Goal: Task Accomplishment & Management: Use online tool/utility

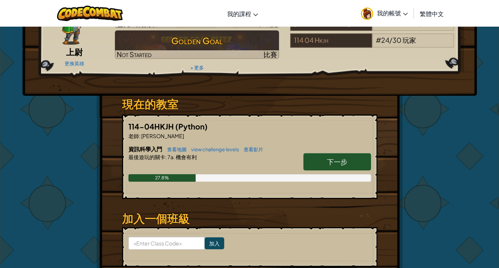
scroll to position [150, 0]
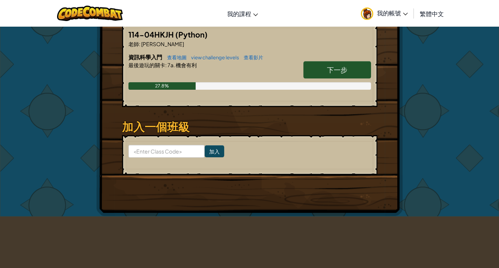
click at [339, 68] on span "下一步" at bounding box center [337, 69] width 20 height 9
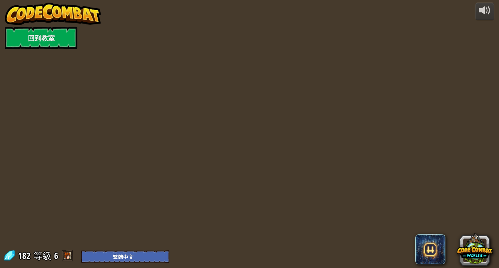
select select "zh-HANT"
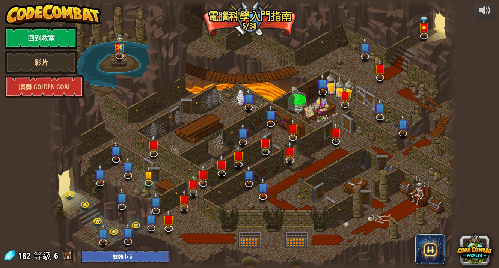
select select "zh-HANT"
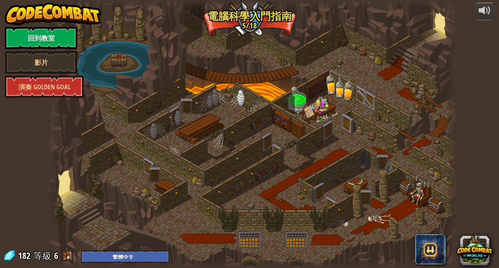
select select "zh-HANT"
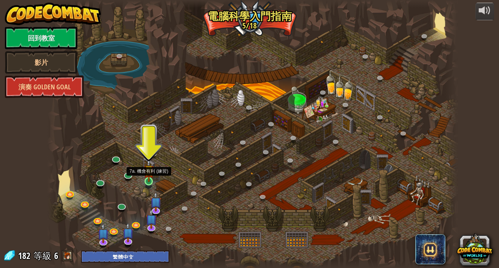
click at [149, 179] on img at bounding box center [149, 170] width 10 height 23
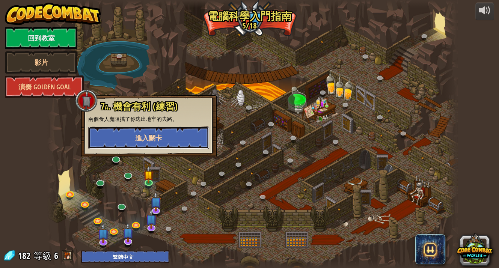
click at [169, 134] on button "進入關卡" at bounding box center [148, 138] width 121 height 23
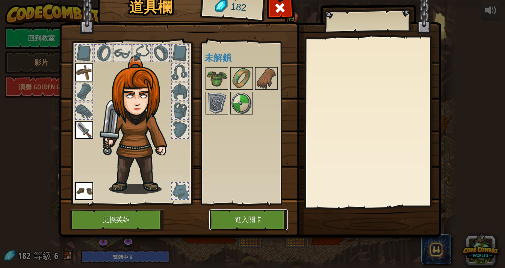
click at [269, 216] on button "進入關卡" at bounding box center [248, 220] width 79 height 21
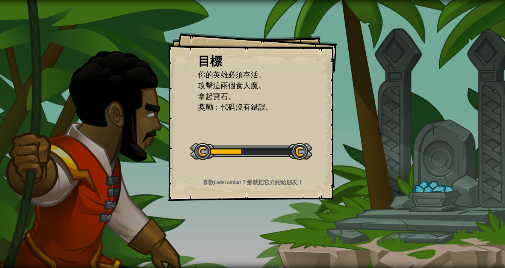
drag, startPoint x: 261, startPoint y: 109, endPoint x: 264, endPoint y: 89, distance: 20.2
click at [167, 99] on div "目標 你的英雄必須存活。 攻擊這兩個食人魔。 拿起寶石。 獎勵：代碼沒有錯誤。 開始戰役 從伺服器載入失敗 您將需要訂閱來開啟這關。 訂閱 您需要加入一個課程…" at bounding box center [252, 134] width 505 height 268
click at [307, 90] on div "目標 你的英雄必須存活。 攻擊這兩個食人魔。 拿起寶石。 獎勵：代碼沒有錯誤。 開始戰役 從伺服器載入失敗 您將需要訂閱來開啟這關。 訂閱 您需要加入一個課程…" at bounding box center [252, 116] width 169 height 169
click at [267, 89] on li "攻擊這兩個食人魔。" at bounding box center [247, 85] width 116 height 11
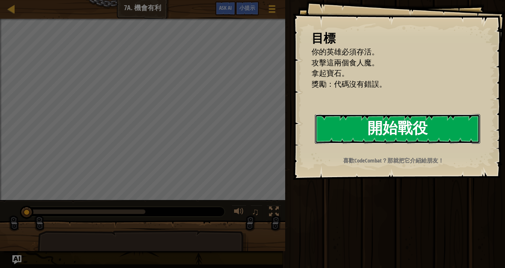
click at [402, 133] on button "開始戰役" at bounding box center [397, 129] width 165 height 30
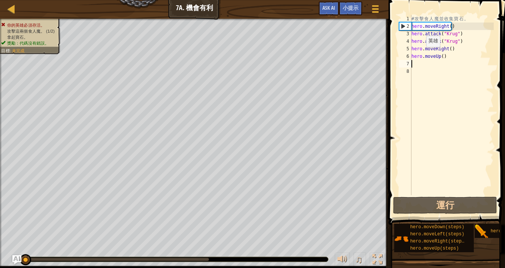
drag, startPoint x: 454, startPoint y: 62, endPoint x: 407, endPoint y: 35, distance: 54.5
click at [401, 29] on div "1 2 3 4 5 6 7 8 # 攻 擊 食 人 魔 並 收 集 寶 石 。 hero . moveRight ( ) hero . attack ( "K…" at bounding box center [446, 105] width 96 height 180
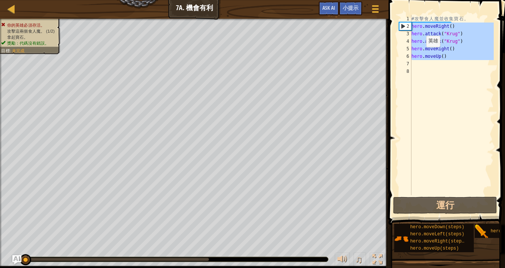
type textarea "hero.moveRight() hero.attack("Krug")"
click at [443, 73] on div "# 攻 擊 食 人 魔 並 收 集 寶 石 。 hero . moveRight ( ) hero . attack ( "Krug" ) hero . at…" at bounding box center [452, 112] width 84 height 195
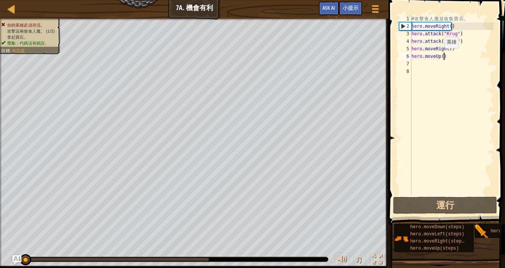
drag, startPoint x: 438, startPoint y: 56, endPoint x: 413, endPoint y: 39, distance: 29.6
click at [413, 39] on div "# 攻 擊 食 人 魔 並 收 集 寶 石 。 hero . moveRight ( ) hero . attack ( "Krug" ) hero . at…" at bounding box center [452, 112] width 84 height 195
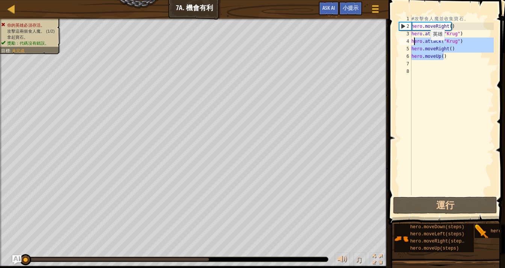
type textarea "h"
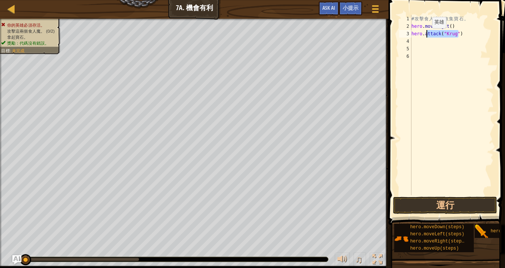
drag, startPoint x: 469, startPoint y: 35, endPoint x: 406, endPoint y: 35, distance: 62.8
click at [406, 35] on div "1 2 3 4 5 6 # 攻 擊 食 人 魔 並 收 集 寶 石 。 hero . moveRight ( ) hero . attack ( "Krug"…" at bounding box center [446, 105] width 96 height 180
type textarea "hero.attack("Krug")"
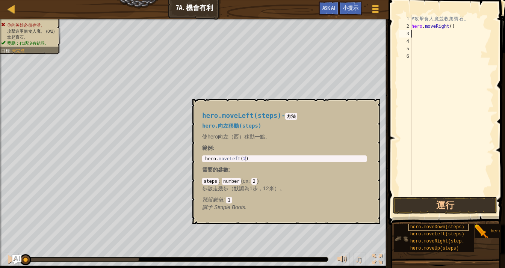
click at [437, 227] on span "hero.moveDown(steps)" at bounding box center [437, 227] width 54 height 5
click at [227, 158] on div "hero . moveDown ( 2 )" at bounding box center [285, 164] width 162 height 16
type textarea "hero.moveDown(2)"
click at [227, 158] on div "hero . moveDown ( 2 )" at bounding box center [285, 164] width 162 height 16
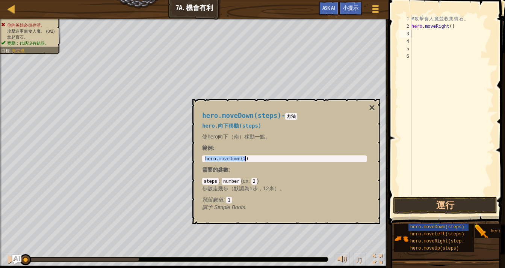
click at [227, 158] on div "hero . moveDown ( 2 )" at bounding box center [285, 164] width 162 height 16
click at [227, 157] on textarea "hero.moveDown(2)" at bounding box center [226, 158] width 2 height 5
click at [227, 157] on div "hero . moveDown ( 2 )" at bounding box center [285, 164] width 162 height 16
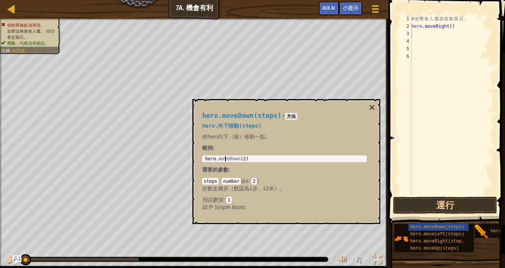
click at [227, 157] on div "hero . moveDown ( 2 )" at bounding box center [285, 164] width 162 height 16
click at [430, 35] on div "# 攻 擊 食 人 魔 並 收 集 寶 石 。 hero . moveRight ( )" at bounding box center [452, 112] width 84 height 195
paste textarea "hero.moveDown(2)"
click at [448, 36] on div "# 攻 擊 食 人 魔 並 收 集 寶 石 。 hero . moveRight ( ) hero . moveDown ( 2 )" at bounding box center [452, 112] width 84 height 195
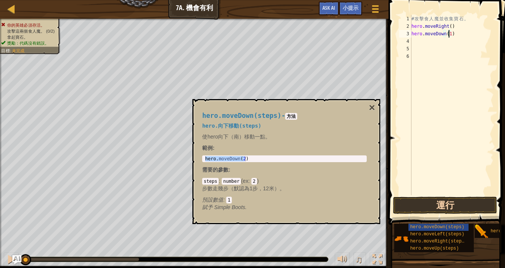
type textarea "hero.moveDown(1)"
click at [471, 202] on button "運行" at bounding box center [445, 205] width 104 height 17
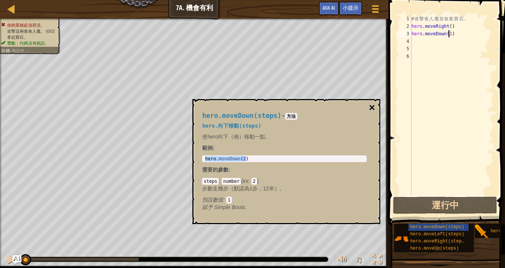
click at [370, 106] on button "×" at bounding box center [372, 108] width 6 height 11
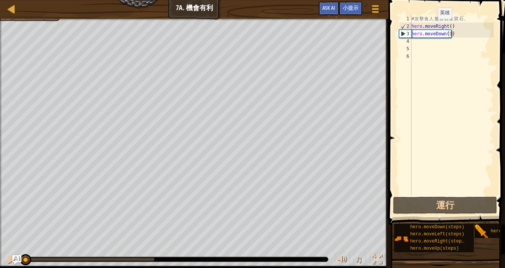
drag, startPoint x: 156, startPoint y: 259, endPoint x: 20, endPoint y: 271, distance: 137.3
click at [20, 0] on html "地圖 資訊科學入門 7a. 機會有利 遊戲選單 完成 小提示 Ask AI 1 ההההההההההההההההההההההההההההההההההההההה…" at bounding box center [252, 0] width 505 height 0
drag, startPoint x: 455, startPoint y: 33, endPoint x: 402, endPoint y: 37, distance: 53.1
click at [402, 37] on div "hero.moveDown(1) 1 2 3 4 5 6 # 攻 擊 食 人 魔 並 收 集 寶 石 。 hero . moveRight ( ) hero …" at bounding box center [446, 105] width 96 height 180
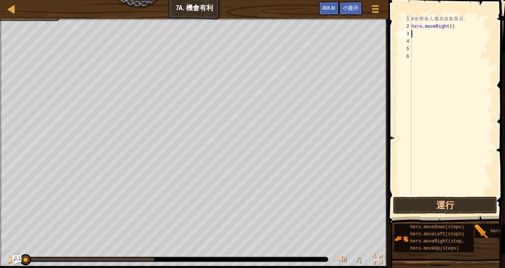
click at [450, 27] on div "# 攻 擊 食 人 魔 並 收 集 寶 石 。 hero . moveRight ( )" at bounding box center [452, 112] width 84 height 195
type textarea "hero.moveRight(2)"
click at [436, 215] on span at bounding box center [447, 101] width 123 height 247
click at [442, 208] on button "運行" at bounding box center [445, 205] width 104 height 17
